Goal: Transaction & Acquisition: Book appointment/travel/reservation

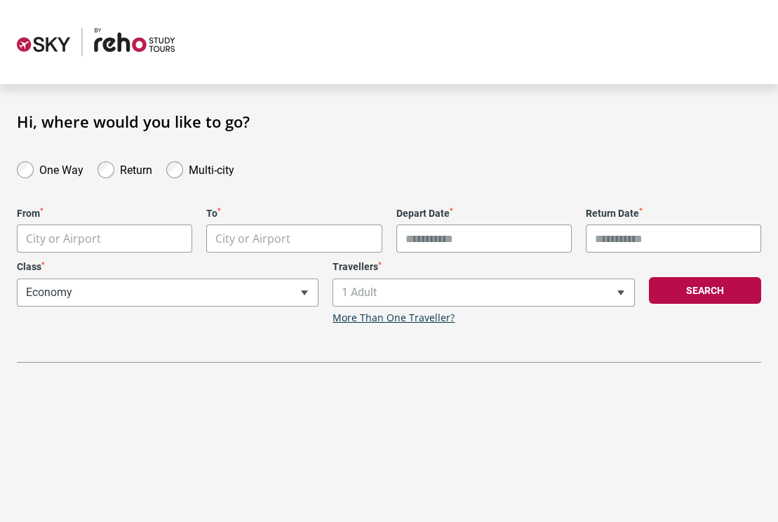
click at [144, 235] on body "**********" at bounding box center [389, 261] width 778 height 522
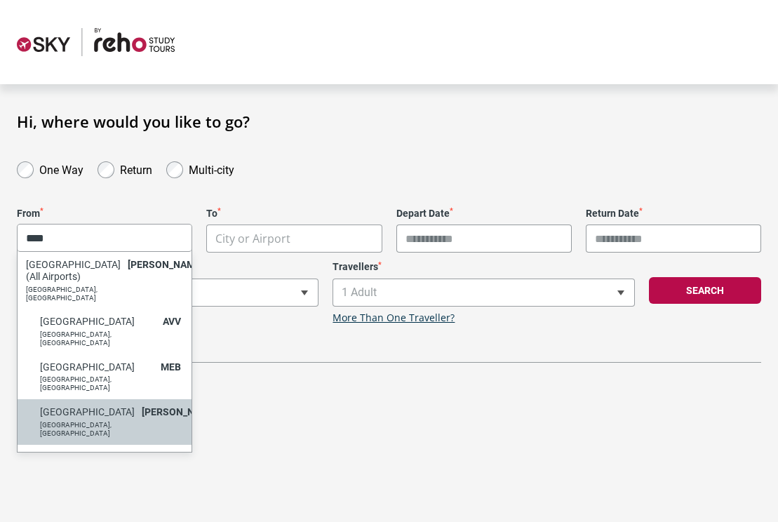
type input "****"
select select "MELA"
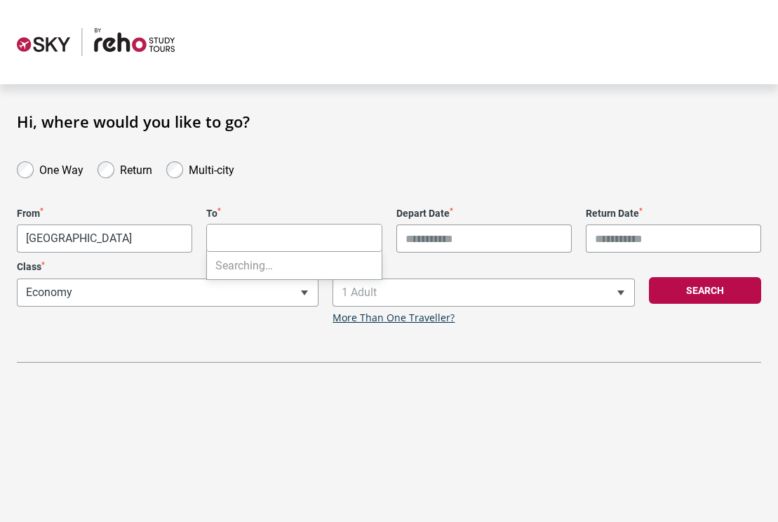
click at [263, 241] on body "**********" at bounding box center [389, 261] width 778 height 522
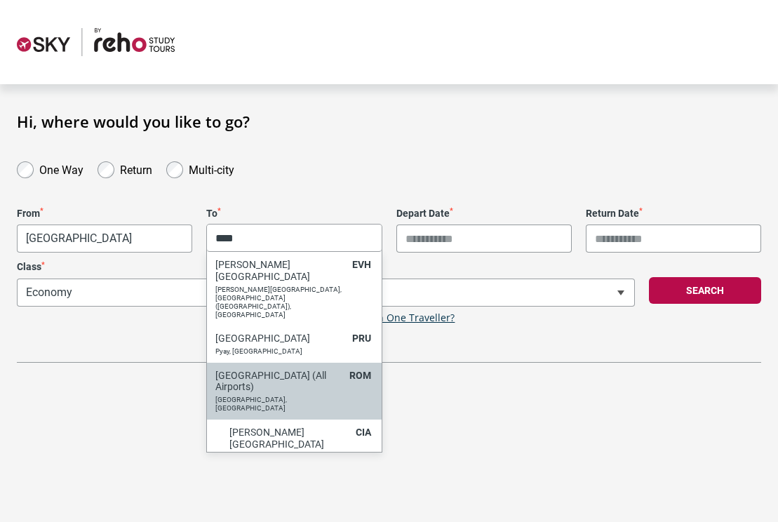
type input "****"
select select "ROMC"
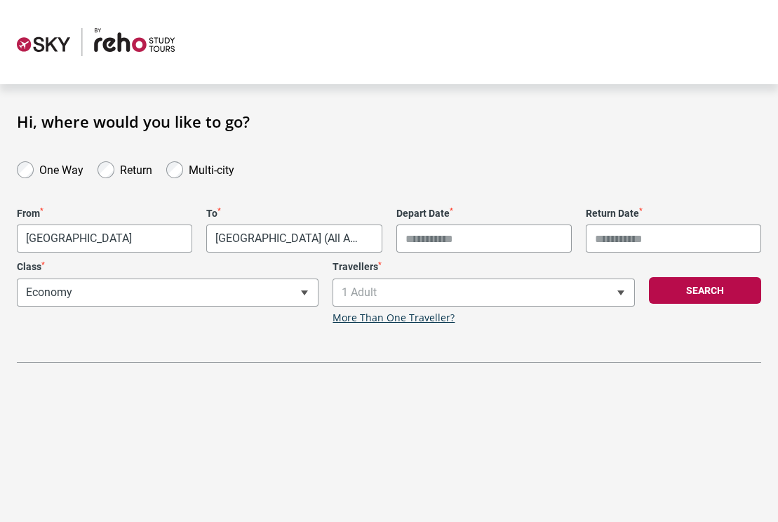
click at [501, 250] on input "Depart Date *" at bounding box center [484, 239] width 175 height 28
click at [451, 230] on input "Depart Date *" at bounding box center [484, 239] width 175 height 28
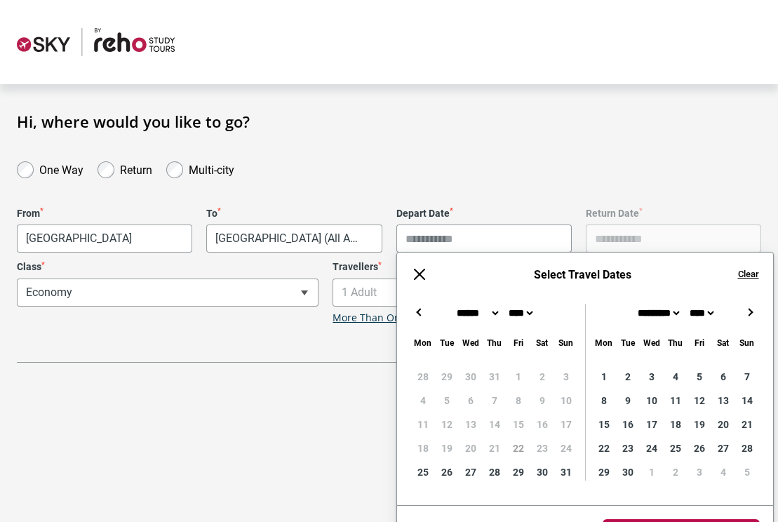
click at [759, 315] on div "← → ×" at bounding box center [585, 312] width 376 height 17
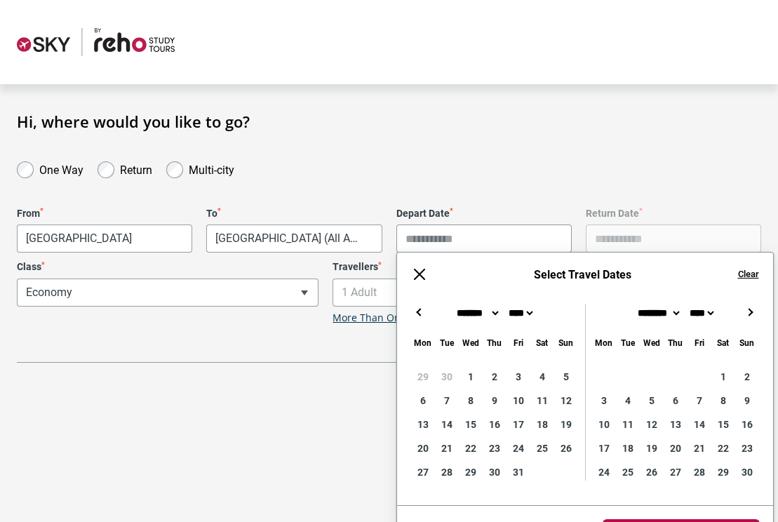
click at [759, 309] on div "← → ×" at bounding box center [585, 312] width 376 height 17
type input "**********"
click at [722, 173] on form "One Way Return Multi-city" at bounding box center [389, 169] width 759 height 20
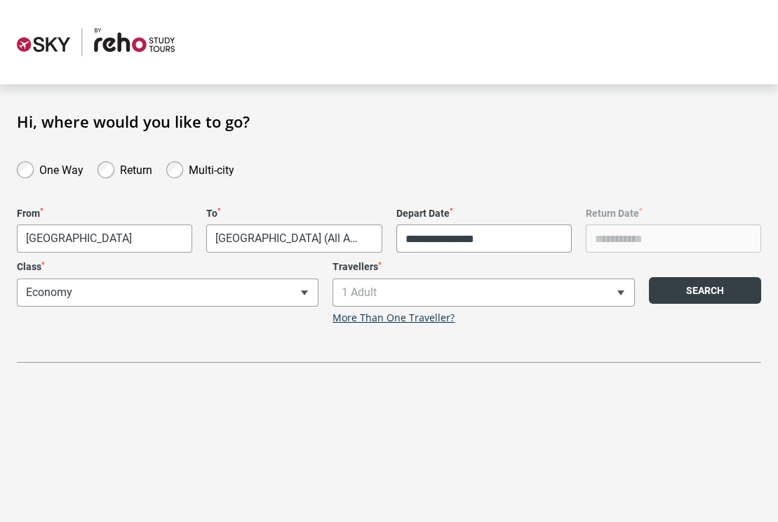
click at [707, 297] on button "Search" at bounding box center [705, 290] width 112 height 27
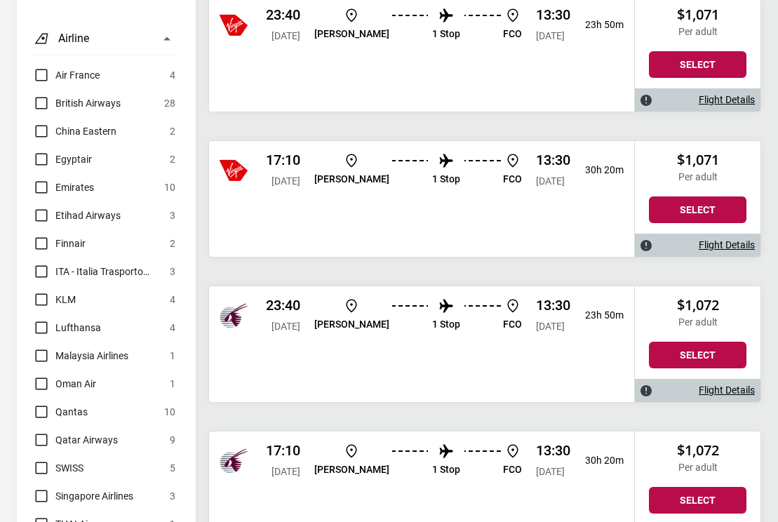
scroll to position [771, 0]
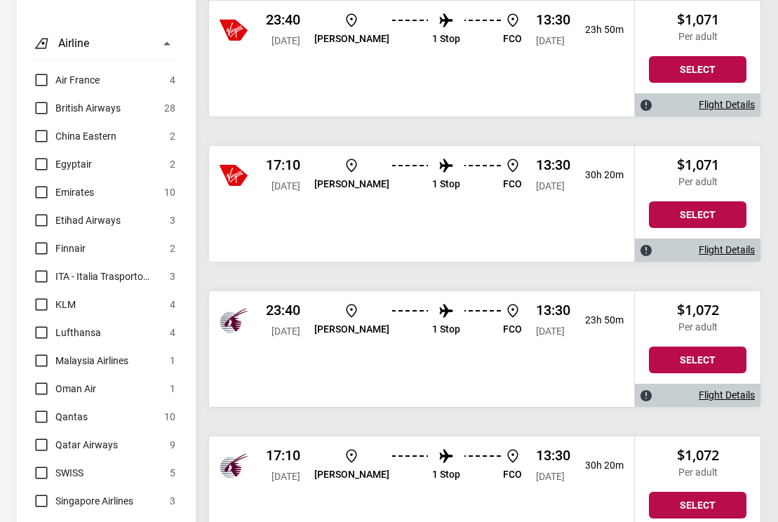
click at [36, 184] on label "Emirates" at bounding box center [63, 192] width 61 height 17
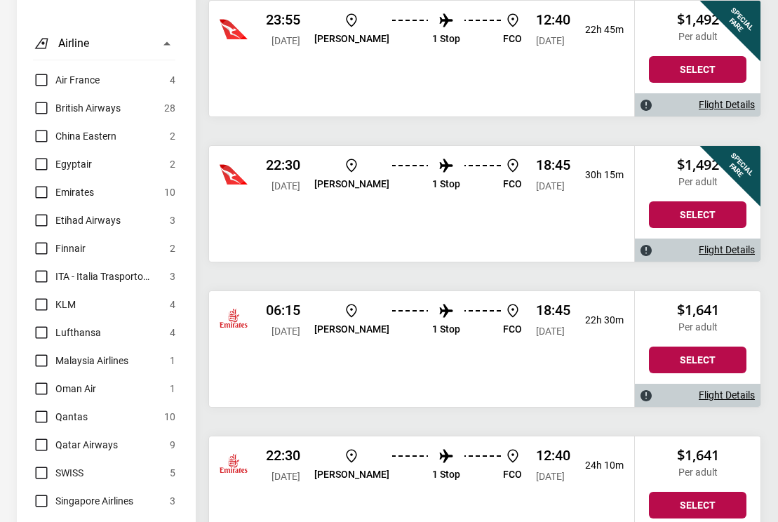
click at [44, 409] on label "Qantas" at bounding box center [60, 417] width 55 height 17
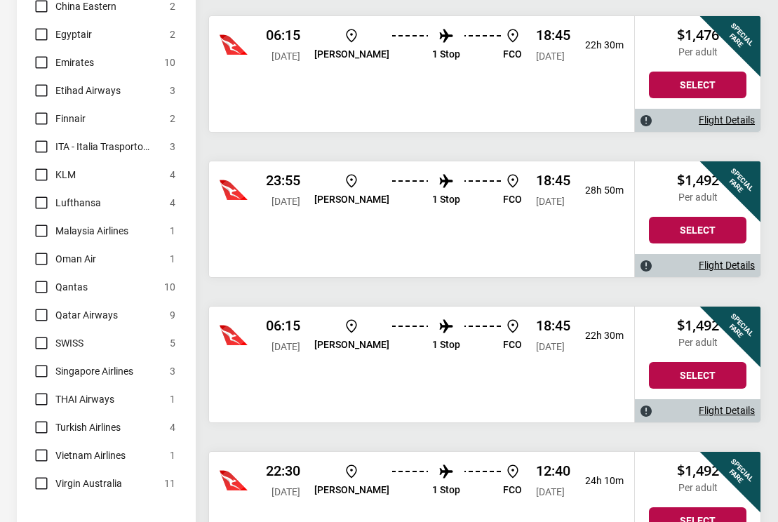
scroll to position [904, 0]
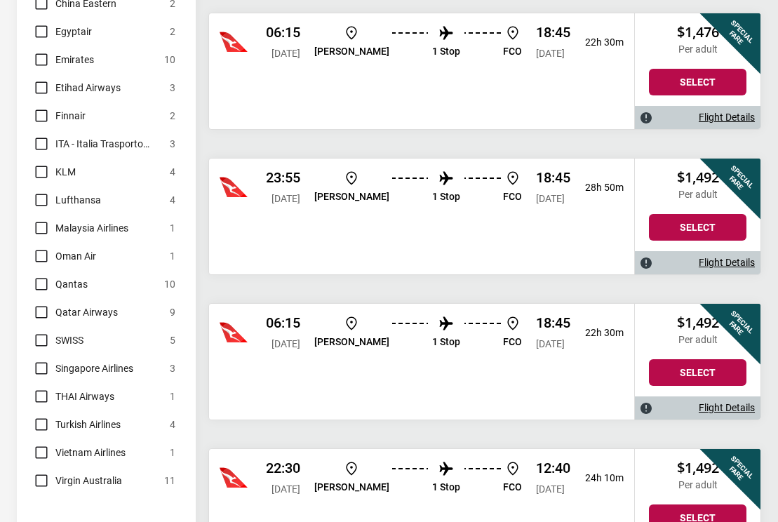
click at [42, 472] on label "Virgin Australia" at bounding box center [77, 480] width 89 height 17
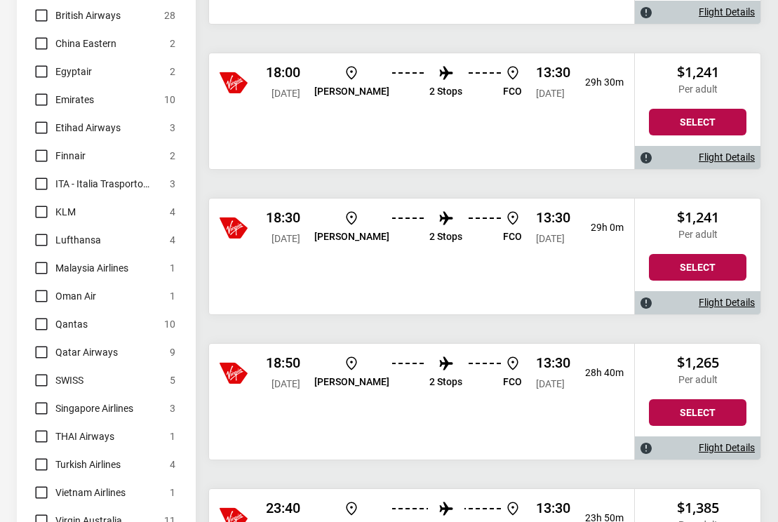
scroll to position [861, 0]
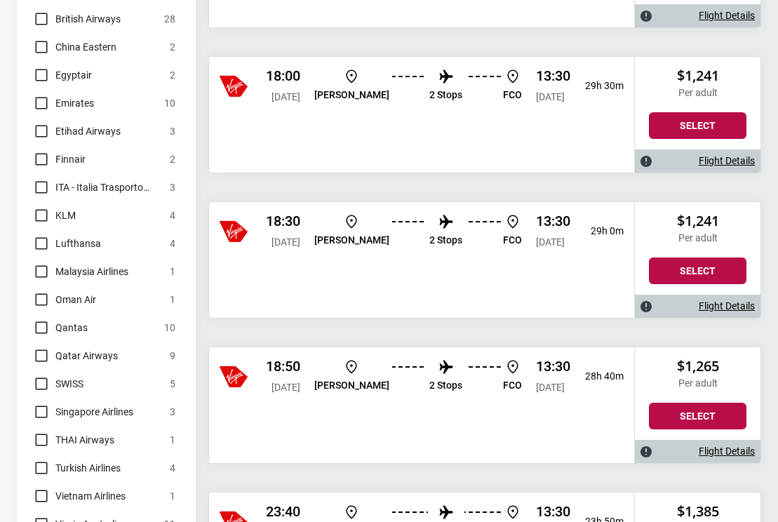
click at [38, 347] on label "Qatar Airways" at bounding box center [75, 355] width 85 height 17
click at [41, 404] on label "Singapore Airlines" at bounding box center [83, 412] width 100 height 17
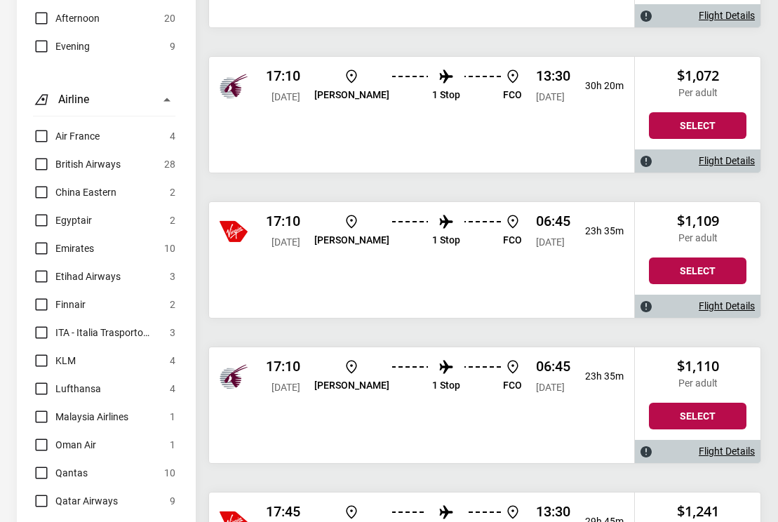
scroll to position [712, 0]
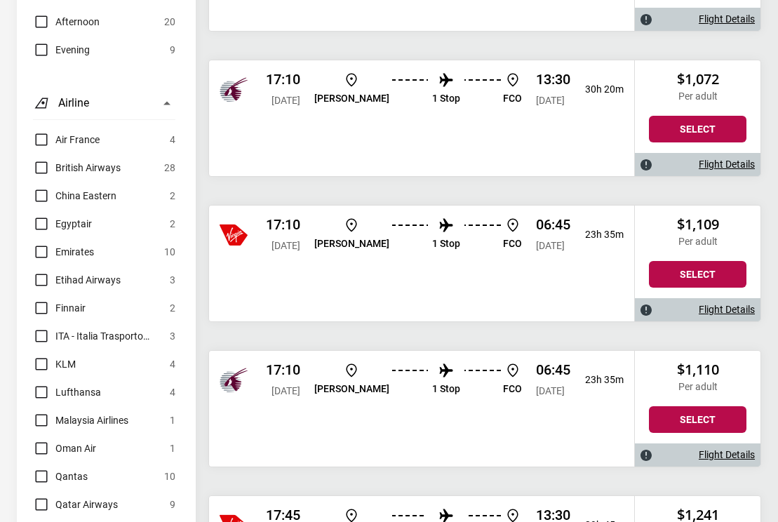
click at [39, 272] on label "Etihad Airways" at bounding box center [77, 280] width 88 height 17
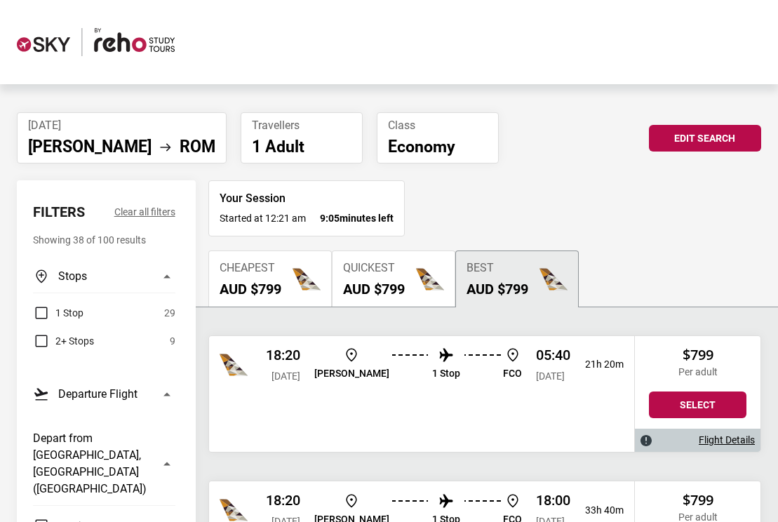
scroll to position [0, 0]
click at [388, 139] on p "Economy" at bounding box center [438, 148] width 100 height 20
click at [430, 140] on p "Economy" at bounding box center [438, 148] width 100 height 20
click at [735, 125] on button "Edit Search" at bounding box center [705, 138] width 112 height 27
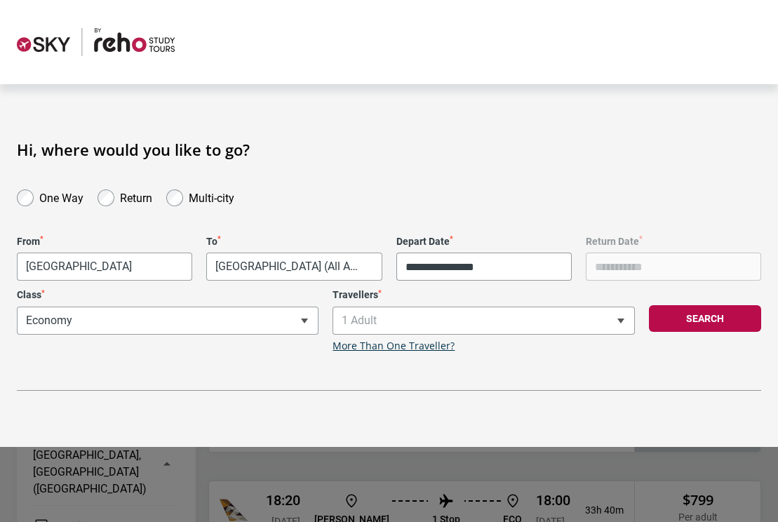
click at [284, 322] on div "**********" at bounding box center [168, 320] width 316 height 63
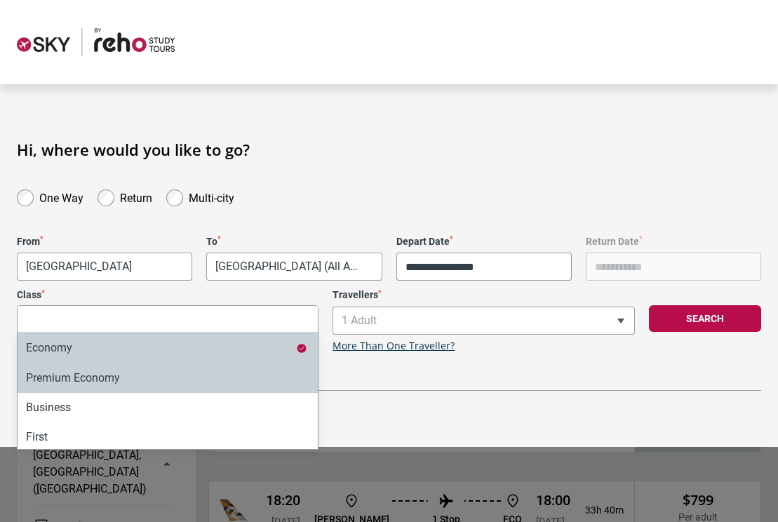
select select "*"
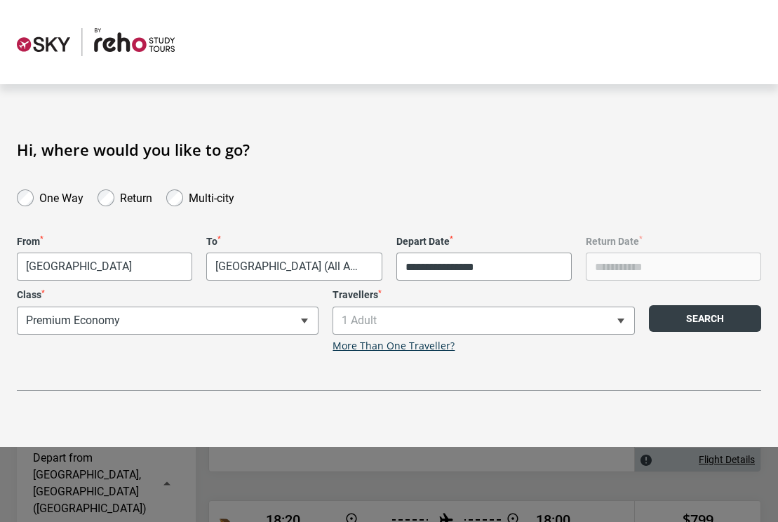
click at [706, 308] on button "Search" at bounding box center [705, 318] width 112 height 27
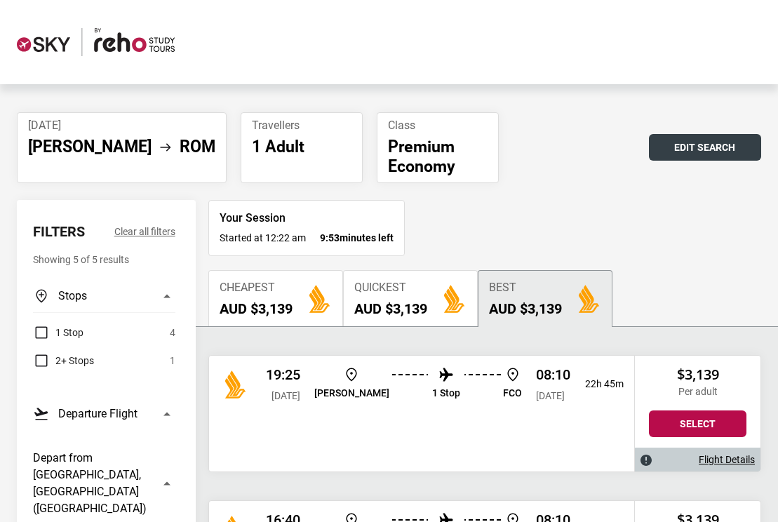
click at [743, 143] on button "Edit Search" at bounding box center [705, 147] width 112 height 27
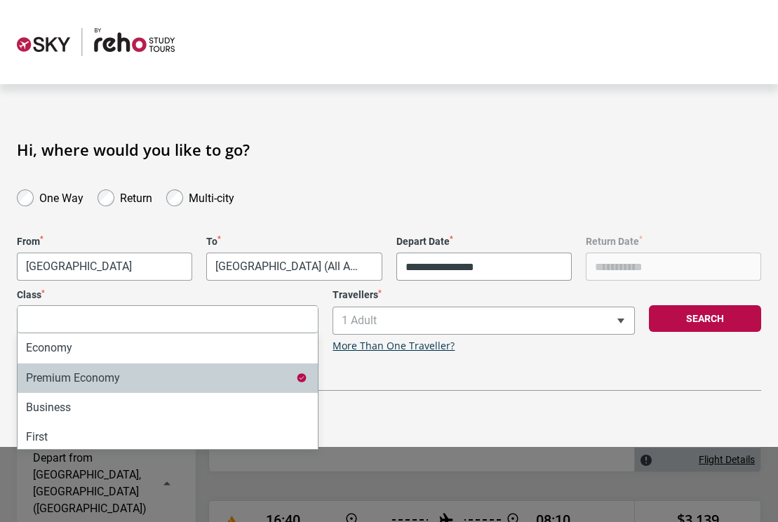
click at [205, 317] on div "**********" at bounding box center [168, 320] width 316 height 63
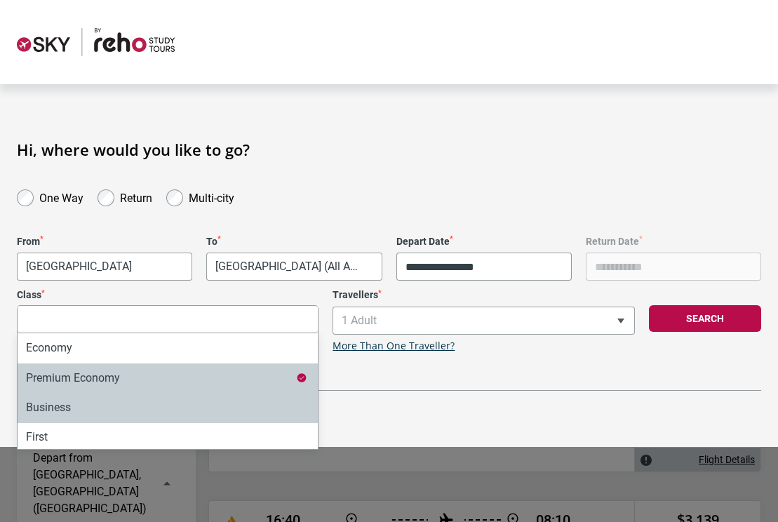
select select "*"
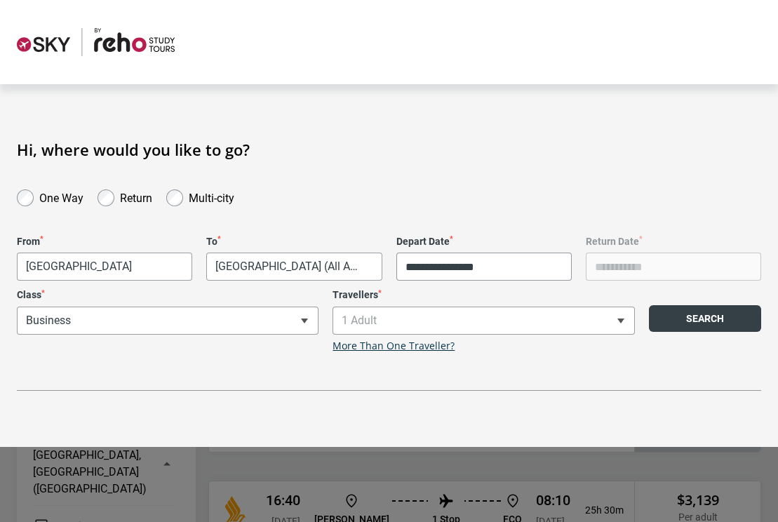
click at [696, 326] on button "Search" at bounding box center [705, 318] width 112 height 27
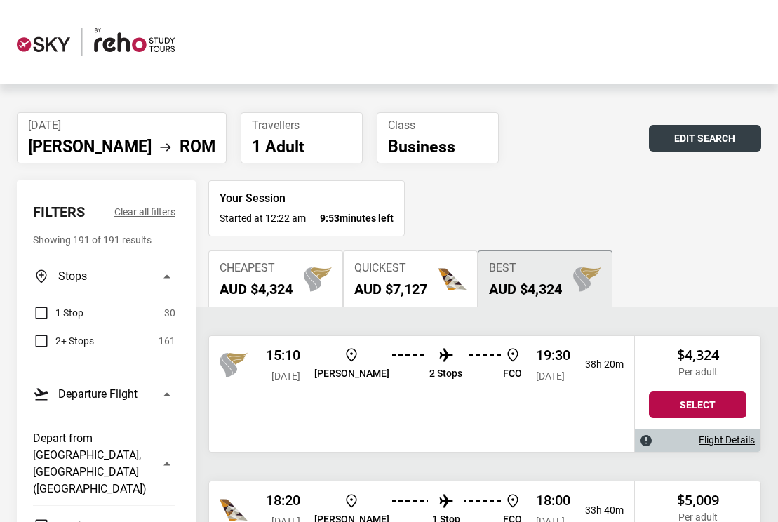
click at [668, 125] on button "Edit Search" at bounding box center [705, 138] width 112 height 27
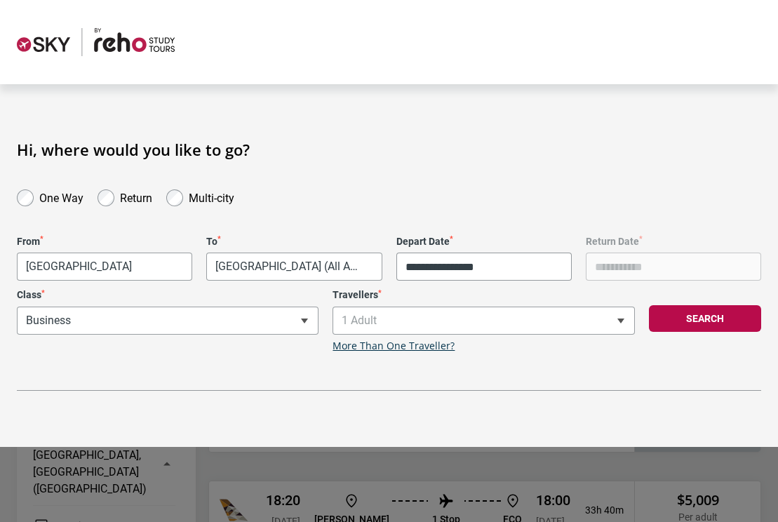
click at [220, 199] on label "Multi-city" at bounding box center [212, 196] width 46 height 17
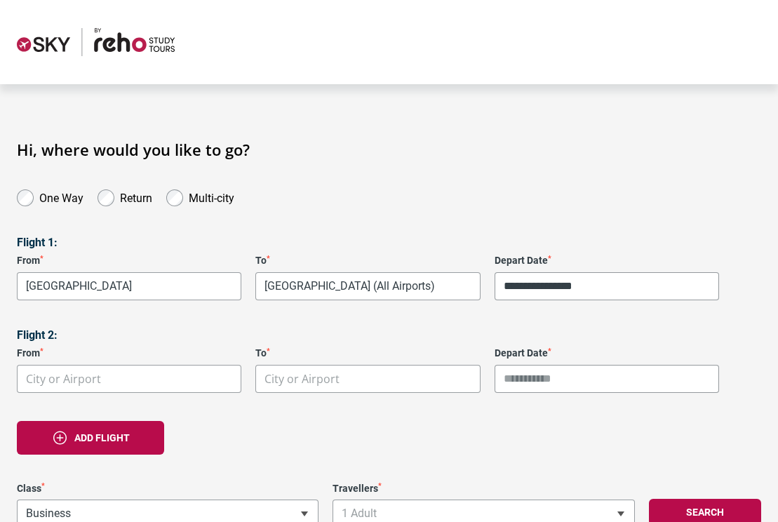
click at [46, 197] on label "One Way" at bounding box center [61, 196] width 44 height 17
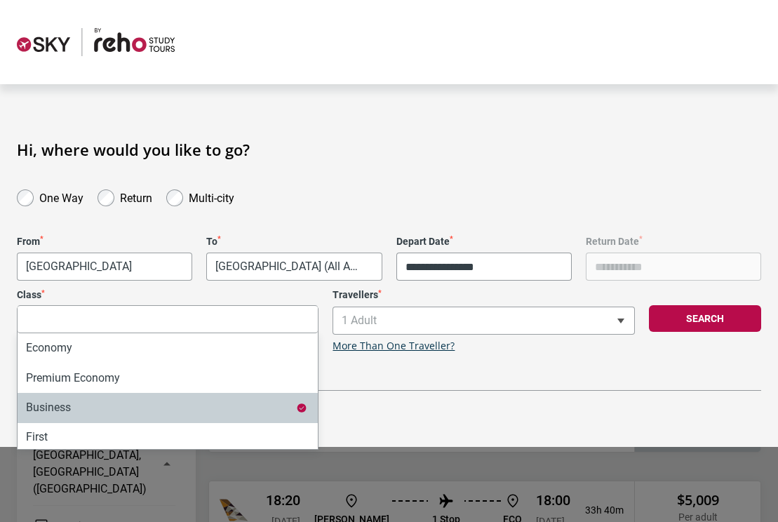
click at [287, 318] on div "**********" at bounding box center [168, 320] width 316 height 63
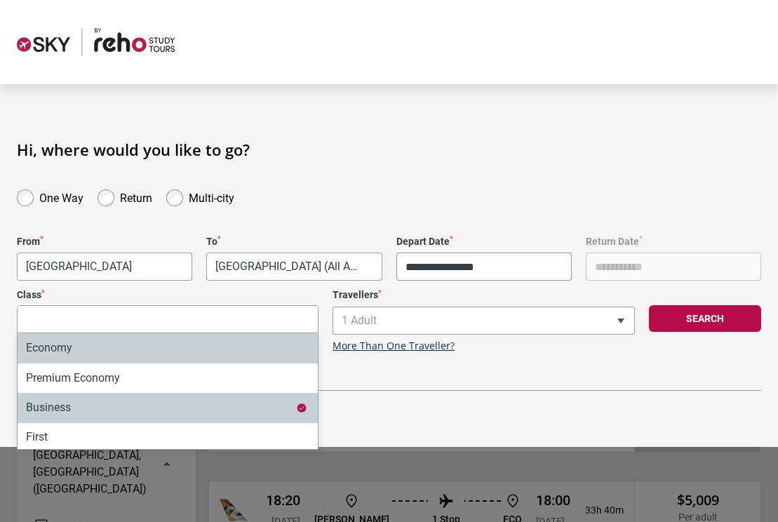
select select "*"
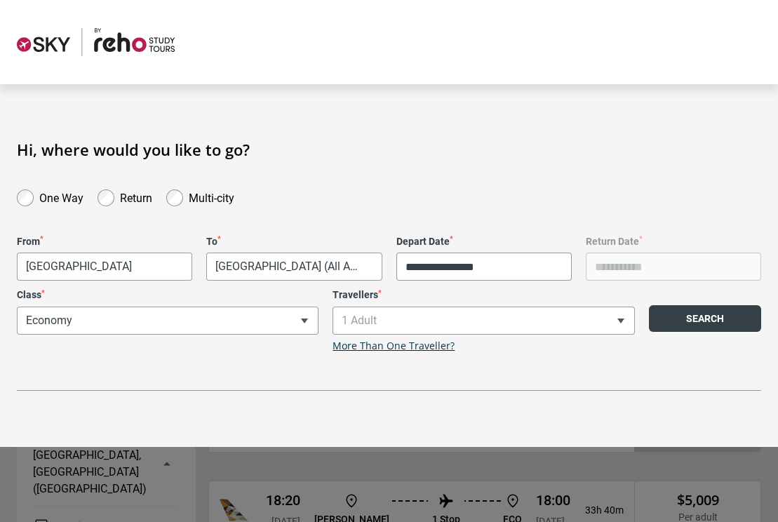
click at [717, 307] on button "Search" at bounding box center [705, 318] width 112 height 27
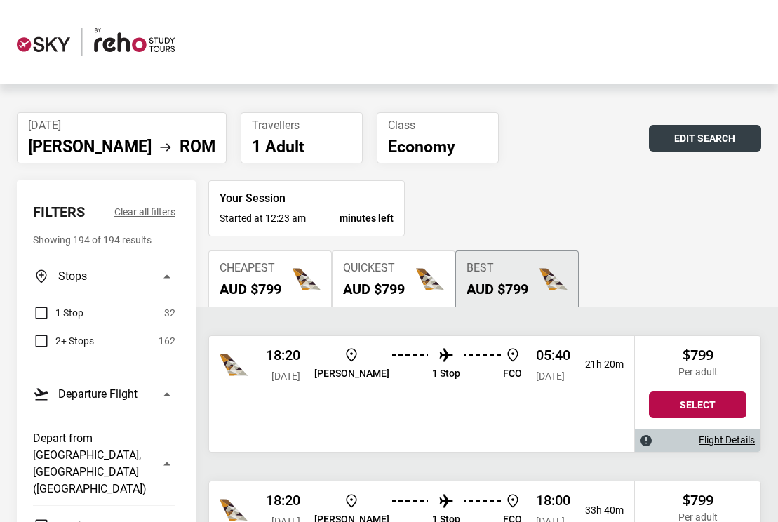
click at [692, 146] on button "Edit Search" at bounding box center [705, 138] width 112 height 27
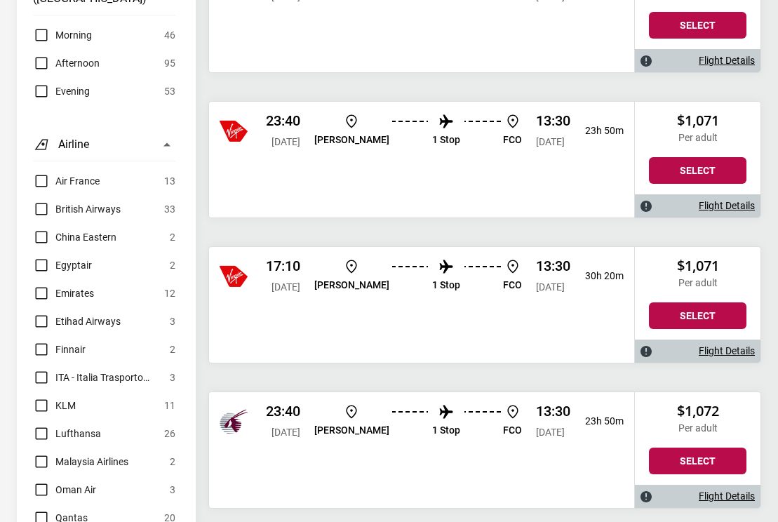
scroll to position [670, 0]
click at [35, 313] on label "Etihad Airways" at bounding box center [77, 321] width 88 height 17
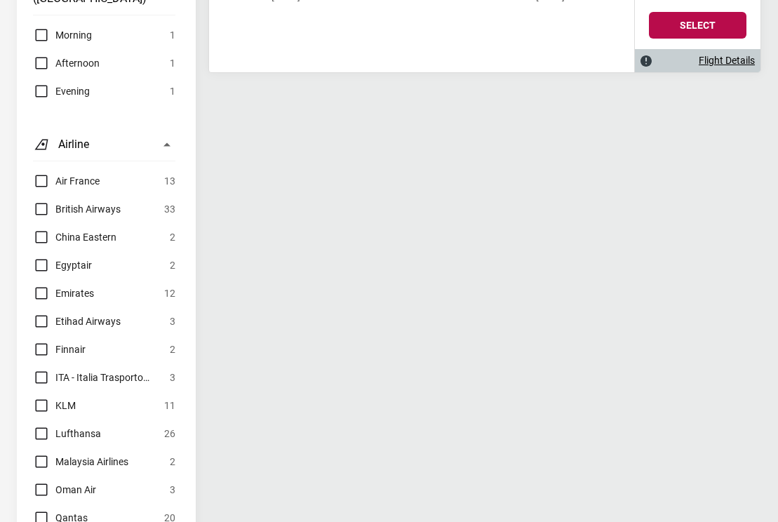
click at [40, 254] on div "Air France 13 British Airways 33 China Eastern 2 Egyptair 2 Emirates 12 Etihad …" at bounding box center [104, 448] width 142 height 550
click at [38, 251] on div "Air France 13 British Airways 33 China Eastern 2 Egyptair 2 Emirates 12 Etihad …" at bounding box center [104, 448] width 142 height 550
click at [38, 285] on label "Emirates" at bounding box center [63, 293] width 61 height 17
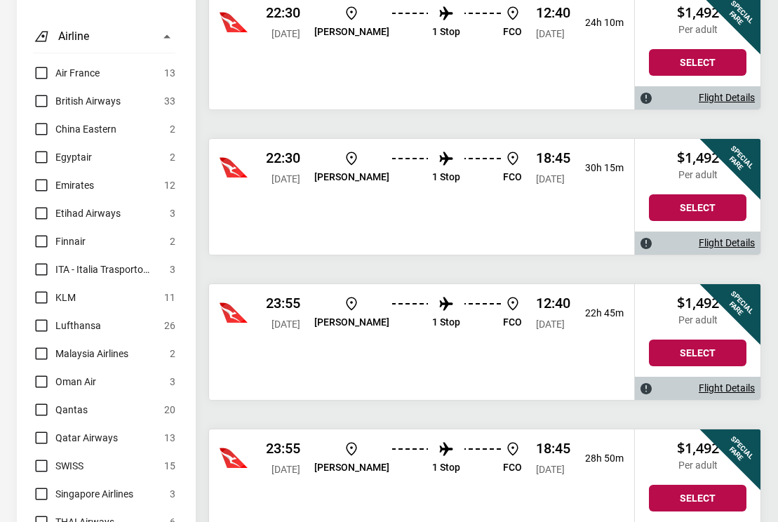
scroll to position [806, 0]
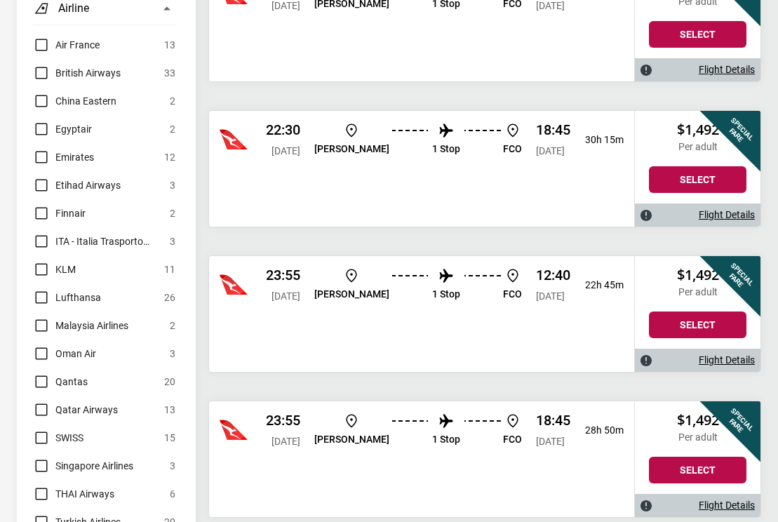
click at [44, 373] on label "Qantas" at bounding box center [60, 381] width 55 height 17
click at [43, 401] on label "Qatar Airways" at bounding box center [75, 409] width 85 height 17
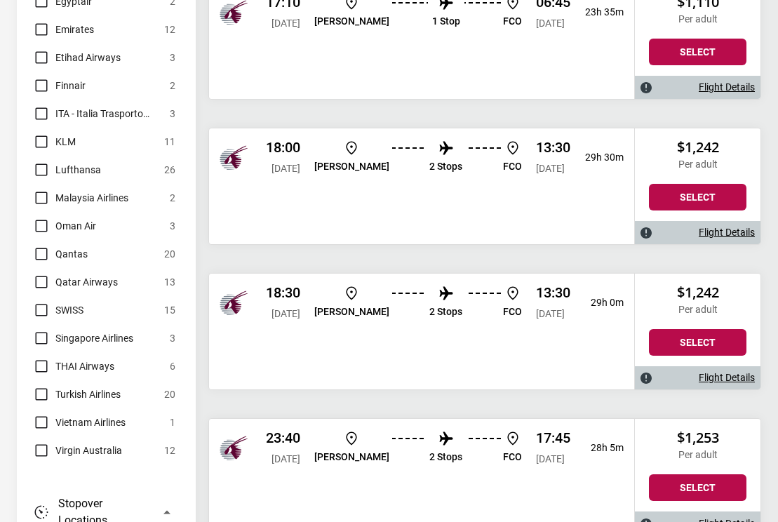
scroll to position [977, 0]
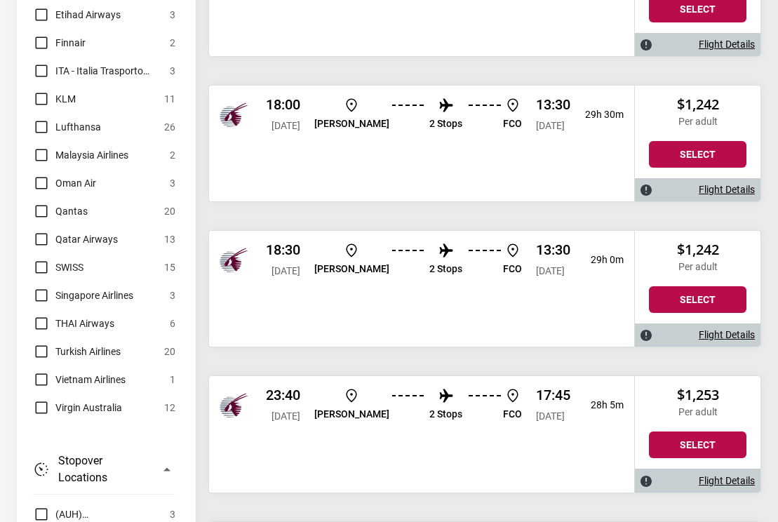
click at [41, 287] on label "Singapore Airlines" at bounding box center [83, 295] width 100 height 17
click at [46, 399] on label "Virgin Australia" at bounding box center [77, 407] width 89 height 17
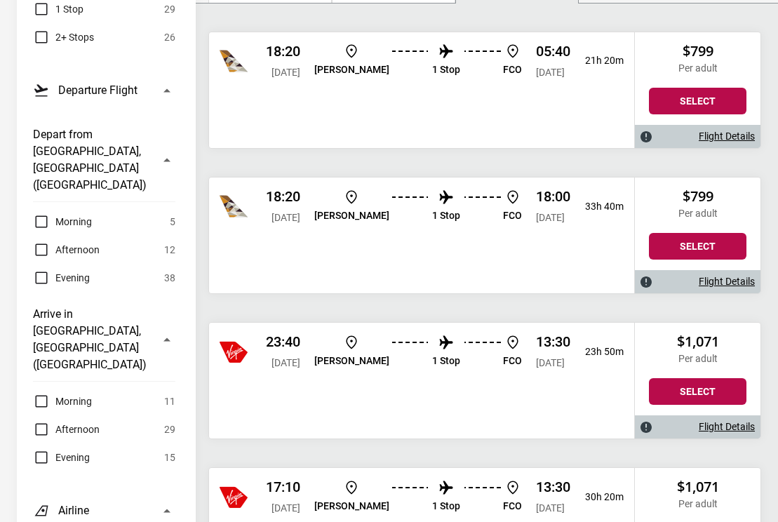
scroll to position [303, 0]
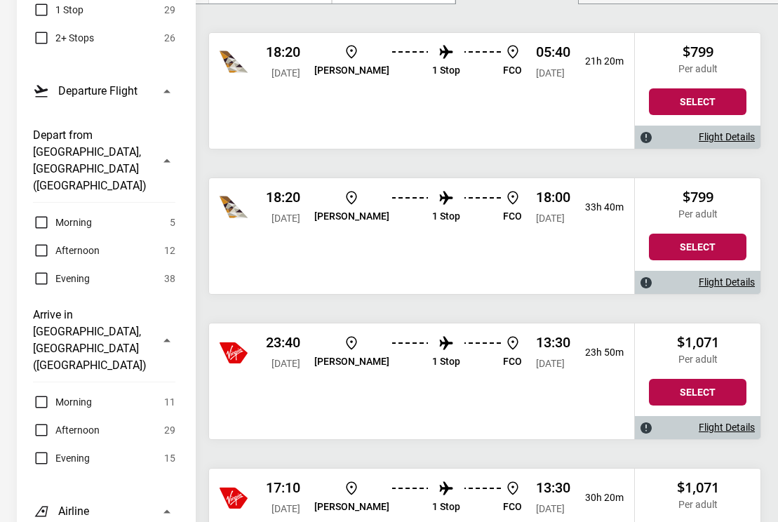
click at [729, 280] on link "Flight Details" at bounding box center [727, 283] width 56 height 12
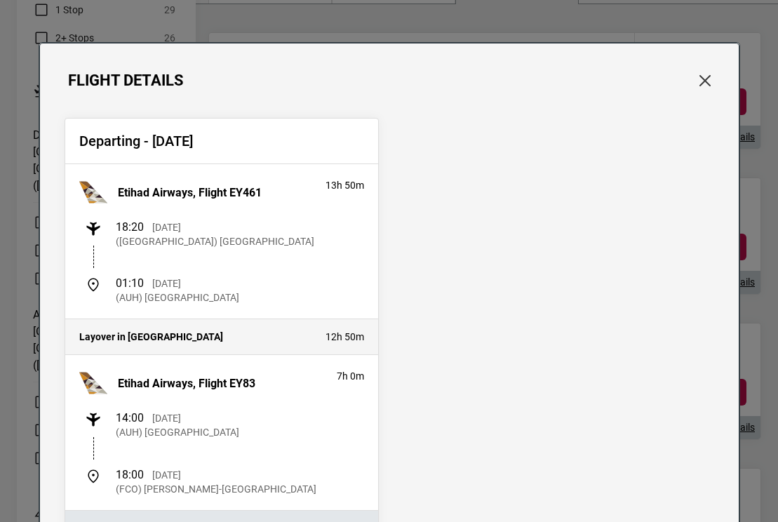
click at [702, 83] on button "Close" at bounding box center [705, 81] width 18 height 18
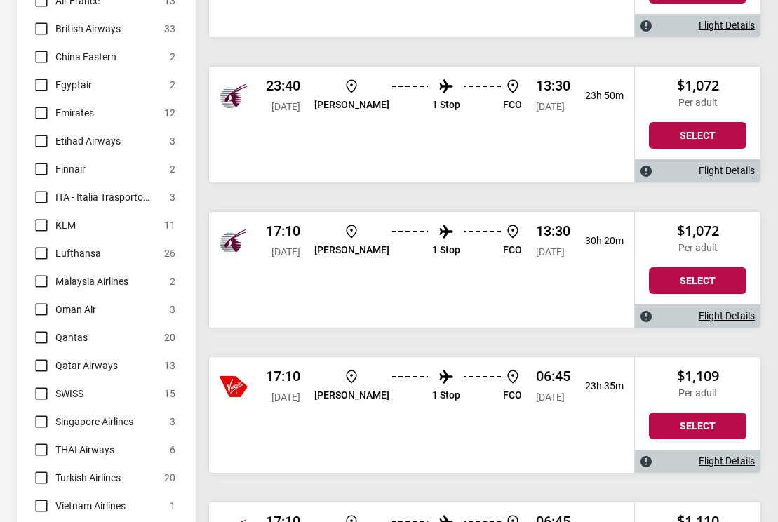
scroll to position [922, 0]
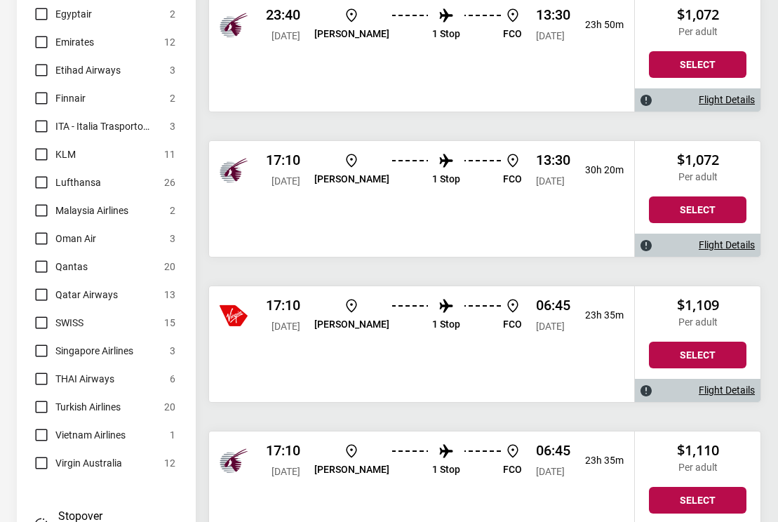
click at [95, 455] on span "Virgin Australia" at bounding box center [88, 463] width 67 height 17
click at [95, 343] on span "Singapore Airlines" at bounding box center [94, 351] width 78 height 17
click at [98, 286] on span "Qatar Airways" at bounding box center [86, 294] width 62 height 17
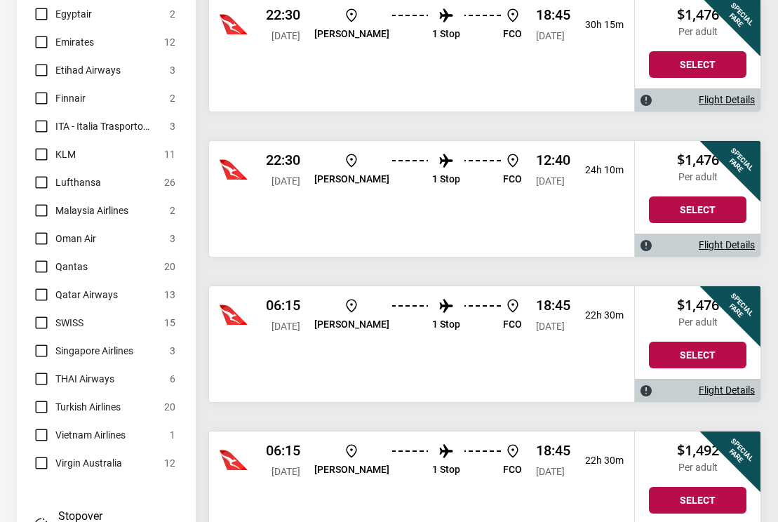
click at [83, 258] on span "Qantas" at bounding box center [71, 266] width 32 height 17
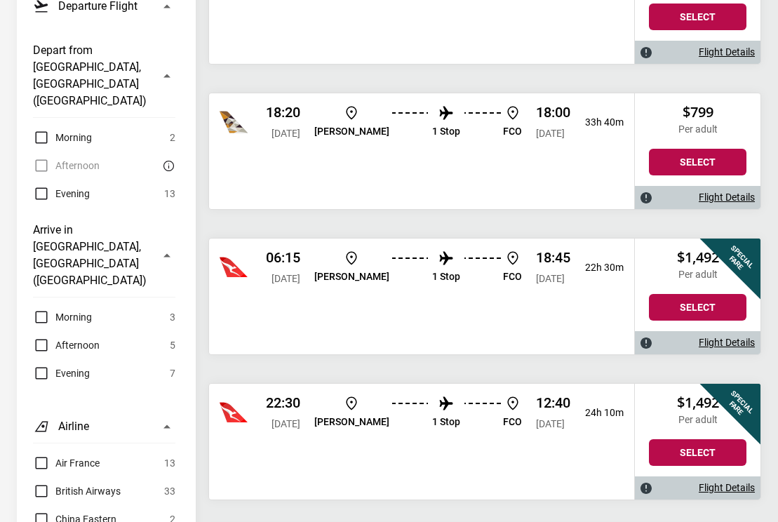
scroll to position [465, 0]
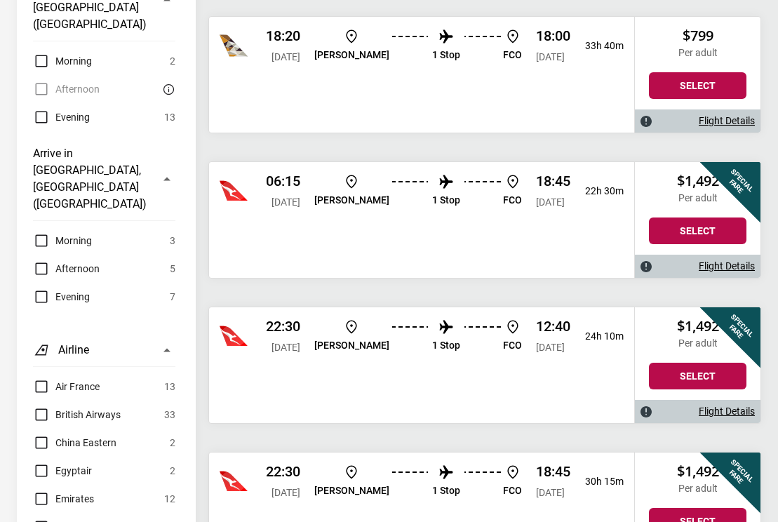
click at [86, 519] on span "Etihad Airways" at bounding box center [87, 527] width 65 height 17
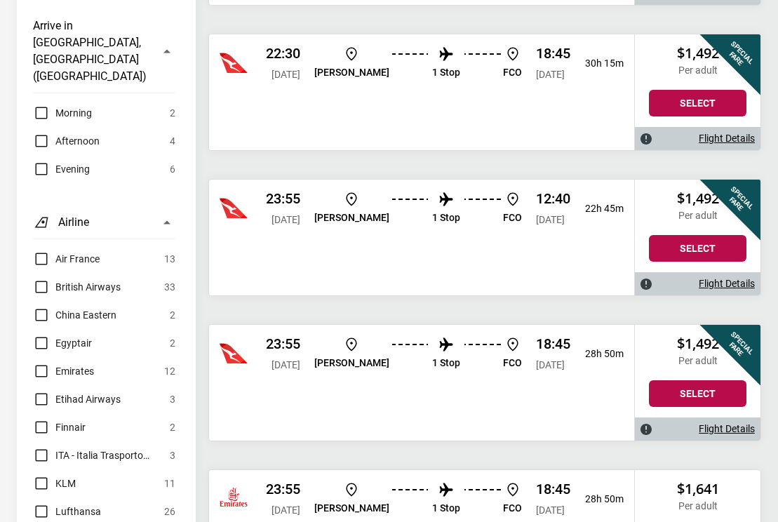
scroll to position [605, 0]
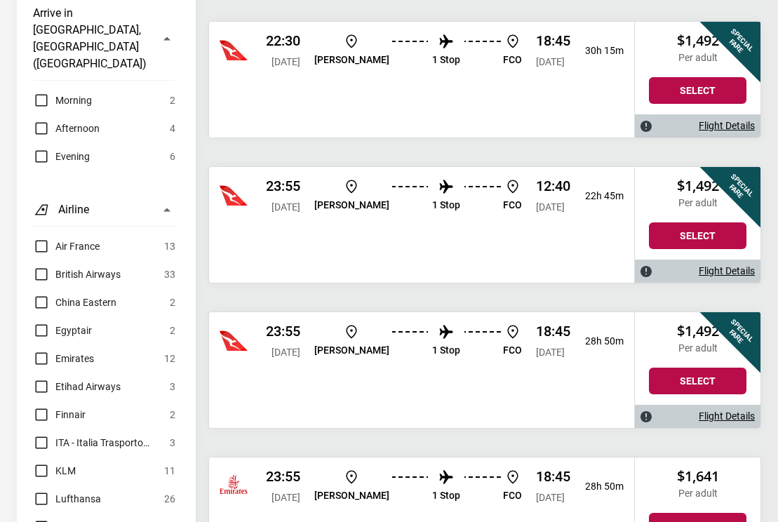
click at [40, 350] on label "Emirates" at bounding box center [63, 358] width 61 height 17
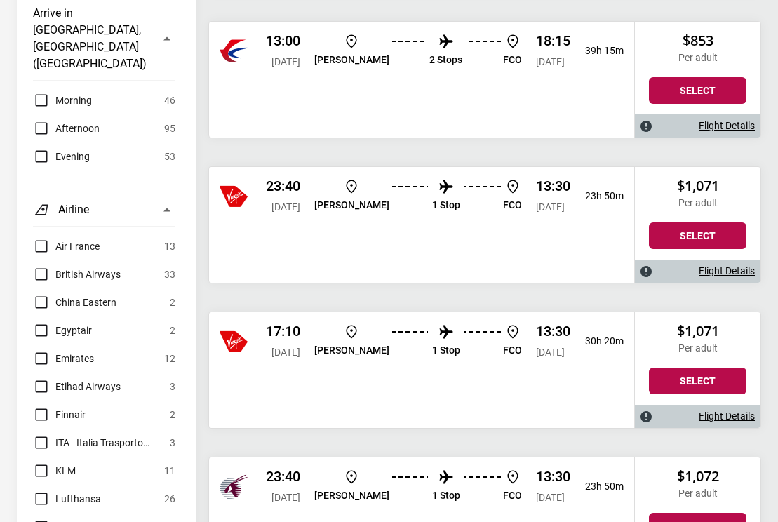
click at [42, 350] on label "Emirates" at bounding box center [63, 358] width 61 height 17
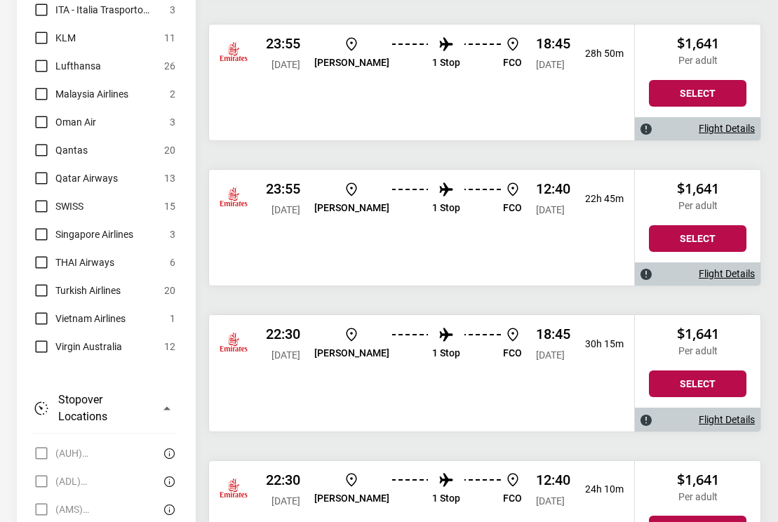
scroll to position [1039, 0]
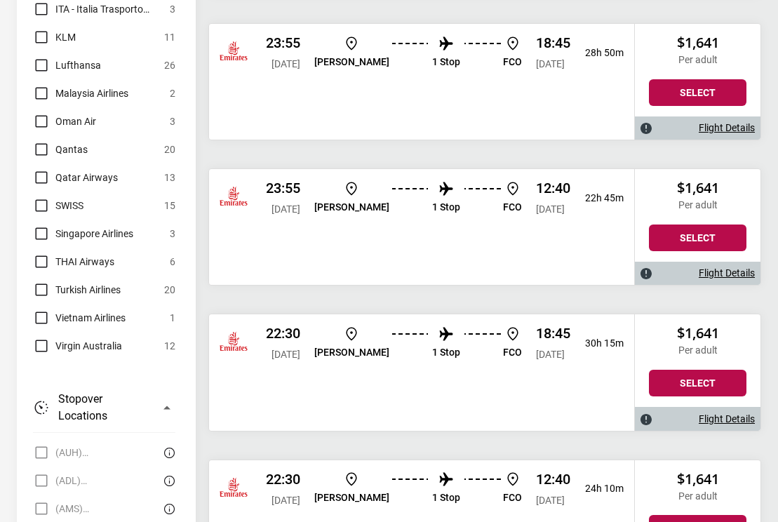
click at [709, 418] on link "Flight Details" at bounding box center [727, 419] width 56 height 12
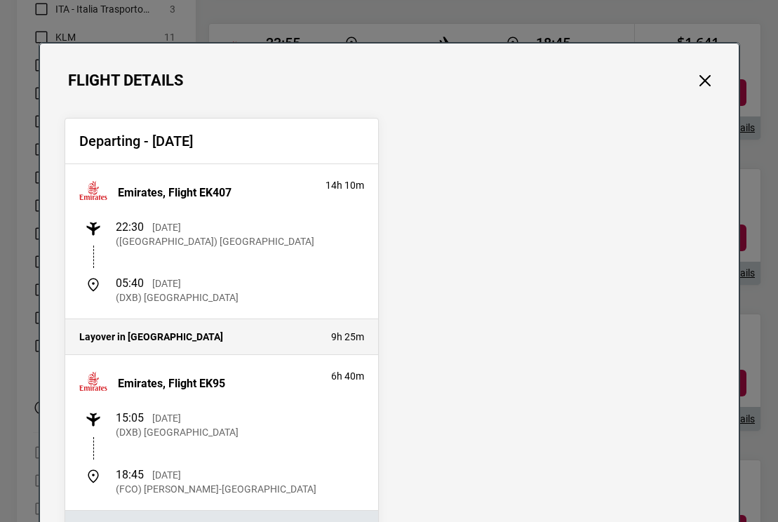
click at [715, 73] on div "Flight Details" at bounding box center [389, 67] width 699 height 46
click at [703, 76] on button "Close" at bounding box center [705, 81] width 18 height 18
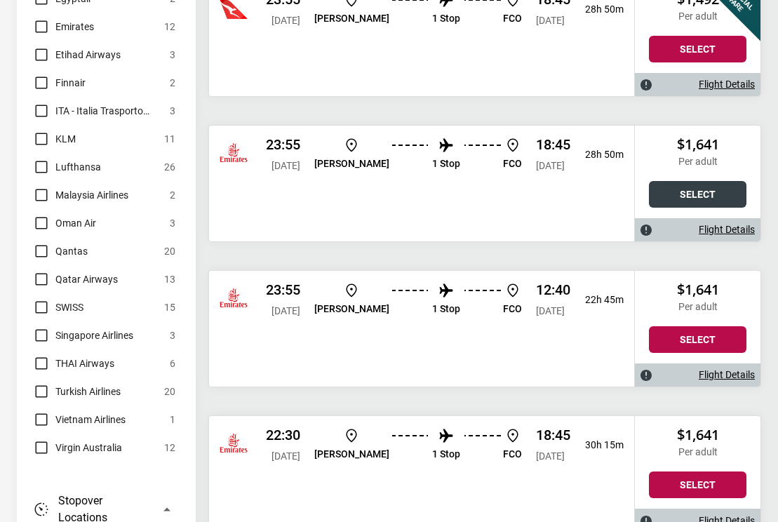
scroll to position [919, 0]
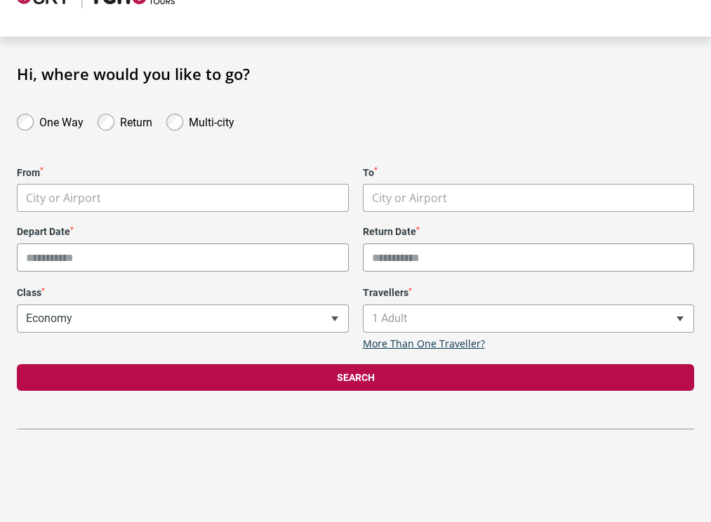
scroll to position [47, 0]
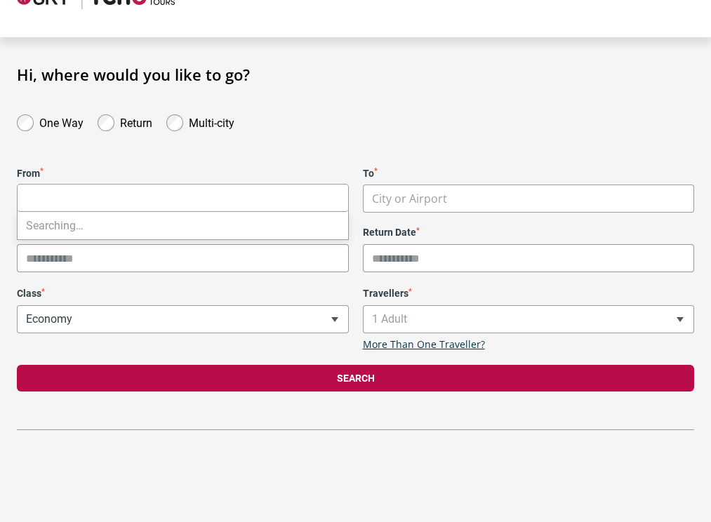
click at [197, 206] on body "**********" at bounding box center [355, 214] width 711 height 522
